Goal: Task Accomplishment & Management: Manage account settings

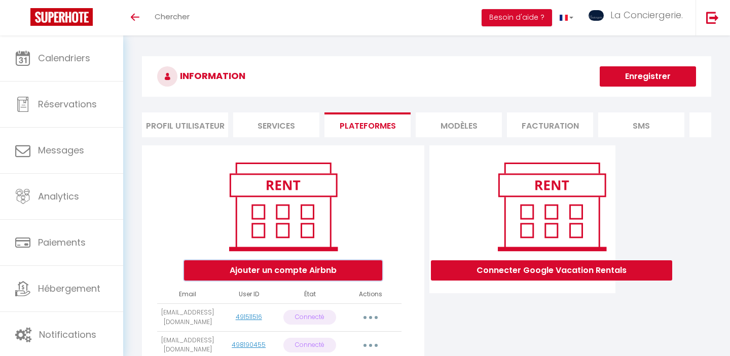
click at [309, 261] on button "Ajouter un compte Airbnb" at bounding box center [283, 271] width 198 height 20
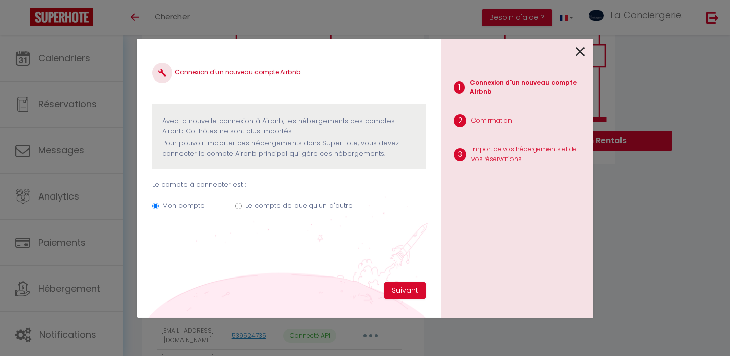
click at [332, 203] on label "Le compte de quelqu'un d'autre" at bounding box center [298, 206] width 107 height 10
click at [242, 203] on input "Le compte de quelqu'un d'autre" at bounding box center [238, 206] width 7 height 7
radio input "true"
radio input "false"
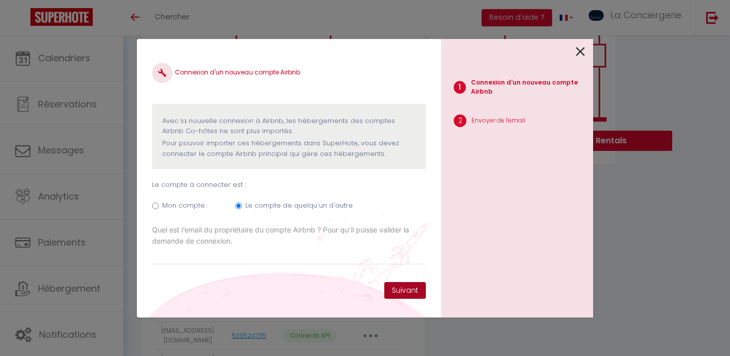
click at [398, 284] on button "Suivant" at bounding box center [405, 290] width 42 height 17
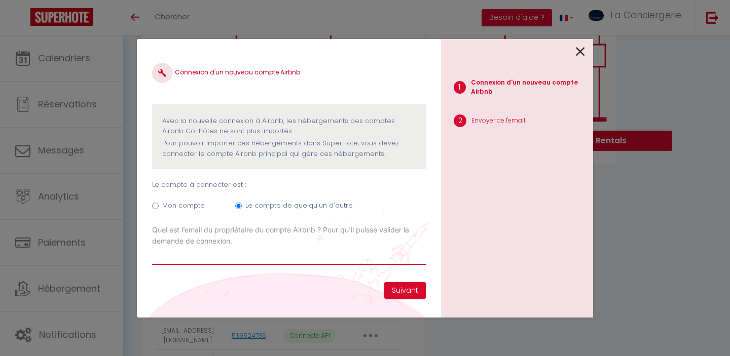
click at [201, 253] on input "Email connexion Airbnb" at bounding box center [289, 256] width 274 height 18
paste input "[EMAIL_ADDRESS][DOMAIN_NAME]"
type input "[EMAIL_ADDRESS][DOMAIN_NAME]"
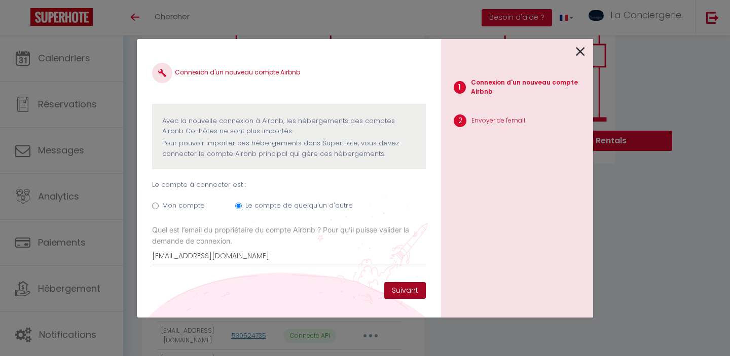
click at [411, 287] on button "Suivant" at bounding box center [405, 290] width 42 height 17
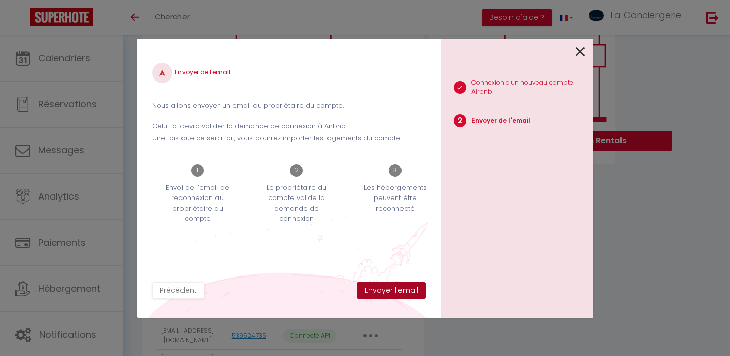
click at [411, 284] on button "Envoyer l'email" at bounding box center [391, 290] width 69 height 17
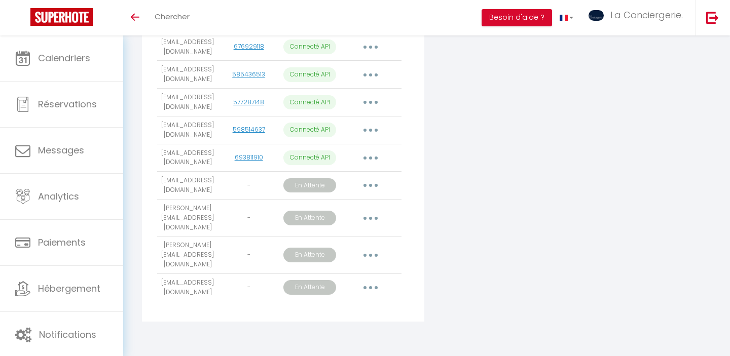
scroll to position [835, 0]
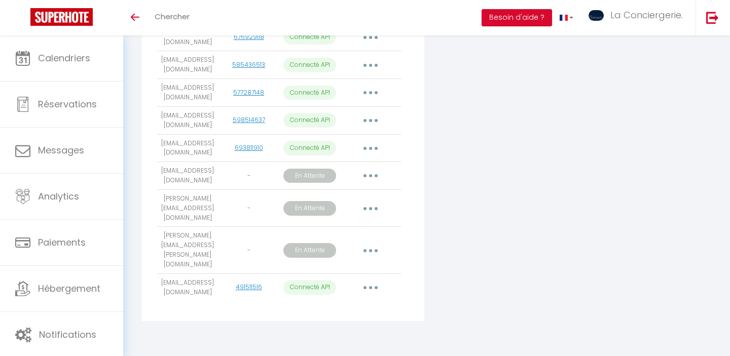
click at [373, 282] on button "button" at bounding box center [370, 288] width 28 height 16
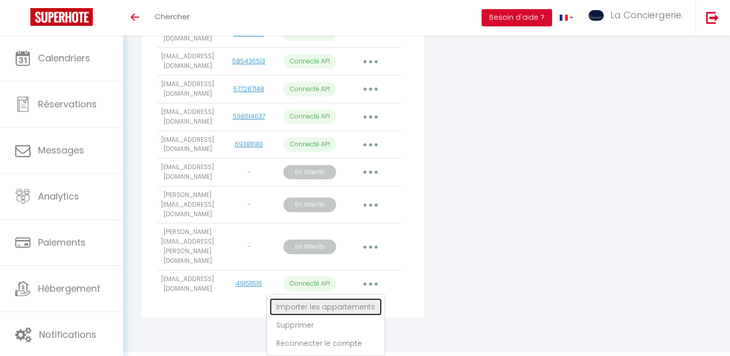
click at [352, 305] on link "Importer les appartements" at bounding box center [326, 307] width 112 height 17
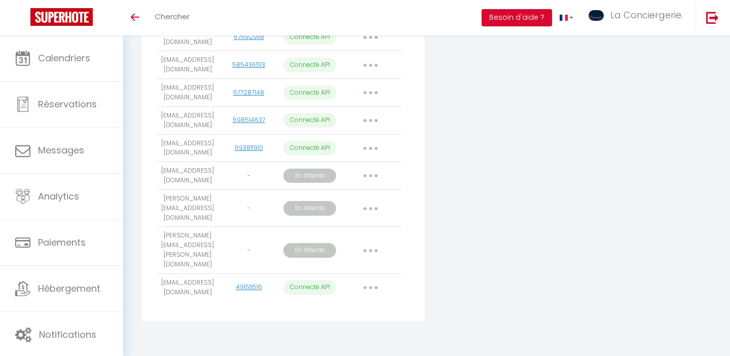
select select "33645"
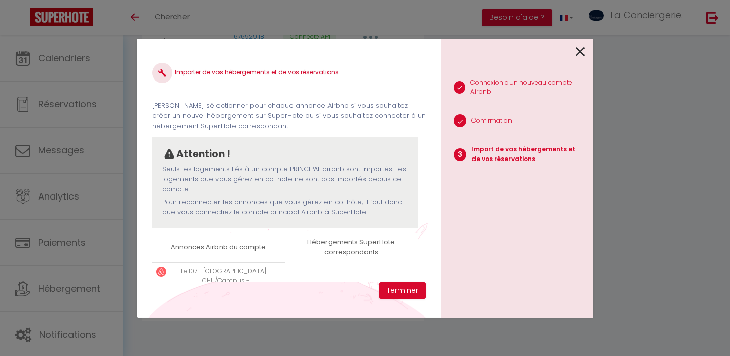
click at [583, 54] on icon at bounding box center [580, 51] width 9 height 15
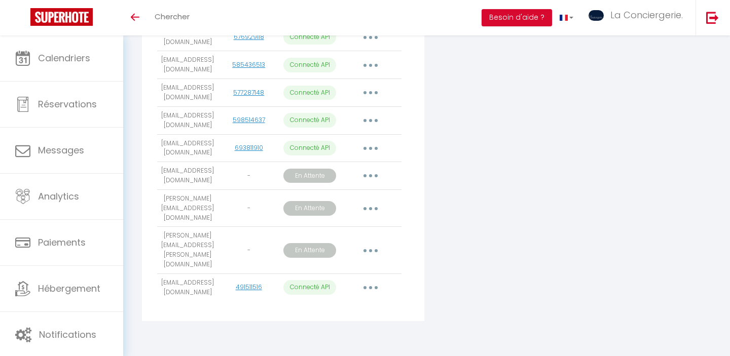
click at [369, 282] on button "button" at bounding box center [370, 288] width 28 height 16
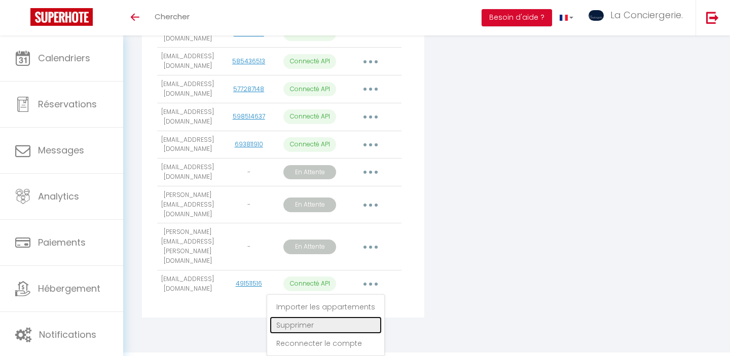
click at [321, 328] on link "Supprimer" at bounding box center [326, 325] width 112 height 17
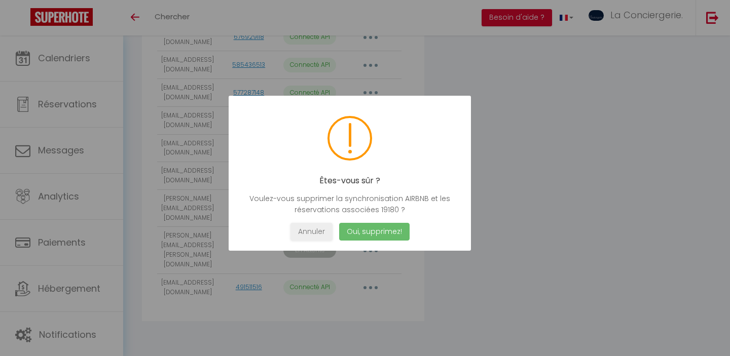
click at [372, 236] on button "Oui, supprimez!" at bounding box center [374, 232] width 70 height 18
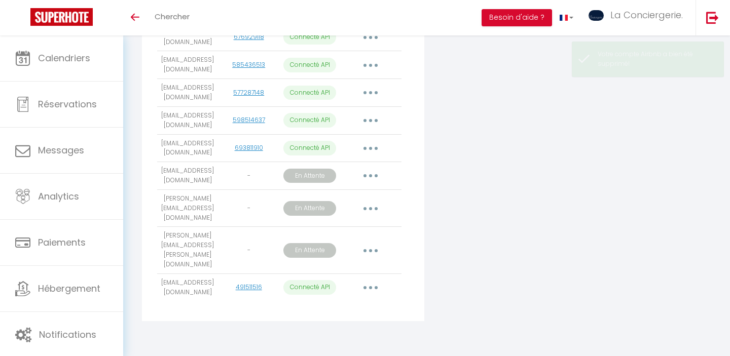
scroll to position [798, 0]
